Goal: Download file/media

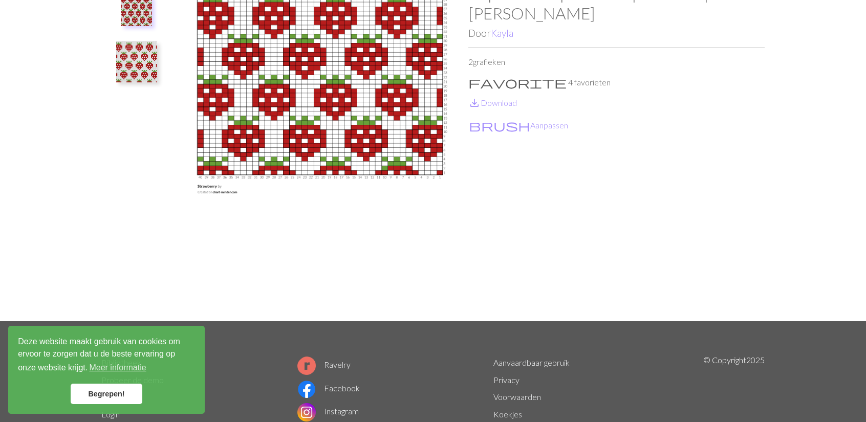
scroll to position [102, 0]
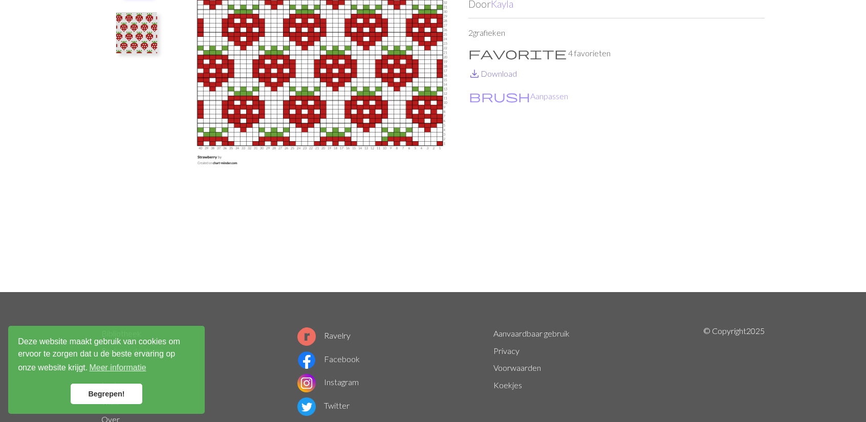
click at [500, 74] on font "Download" at bounding box center [499, 74] width 36 height 10
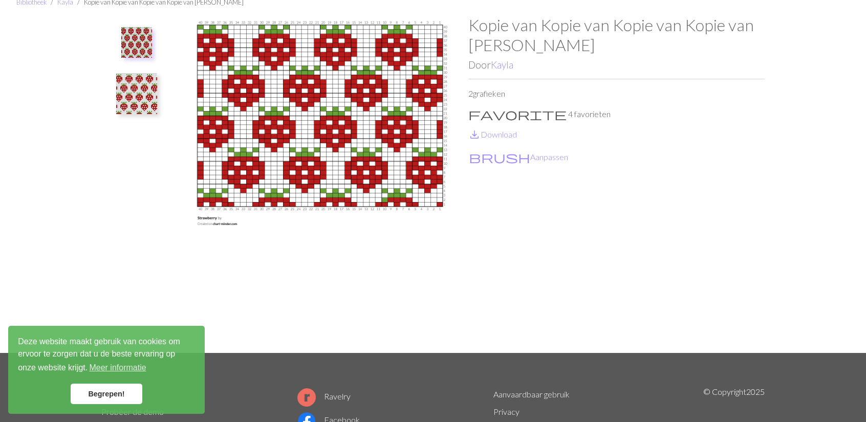
scroll to position [0, 0]
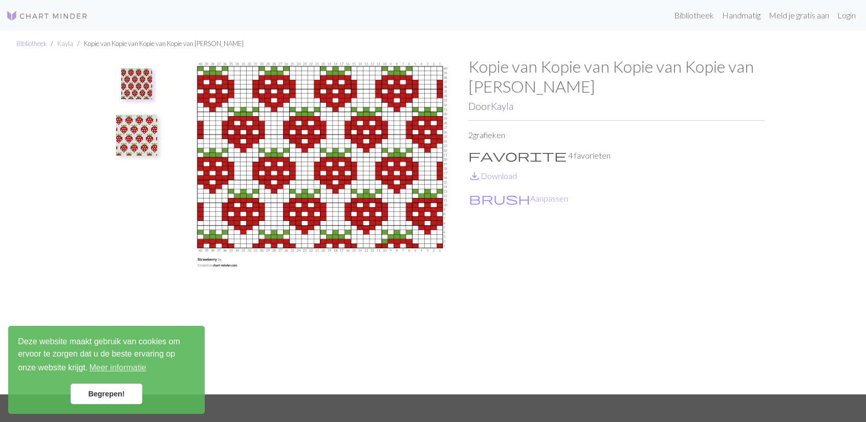
click at [507, 107] on font "Kayla" at bounding box center [502, 106] width 23 height 12
